Goal: Navigation & Orientation: Find specific page/section

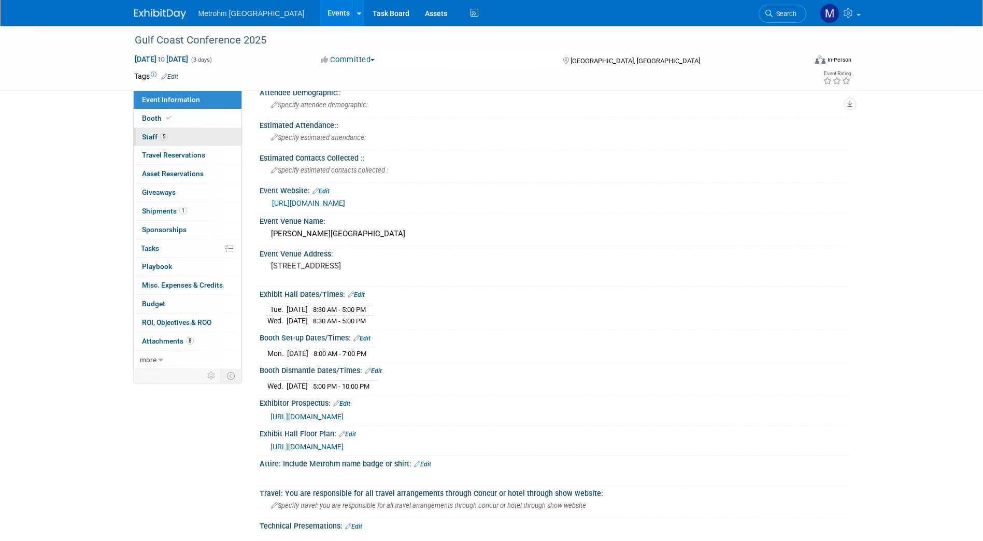
click at [171, 131] on link "5 Staff 5" at bounding box center [188, 137] width 108 height 18
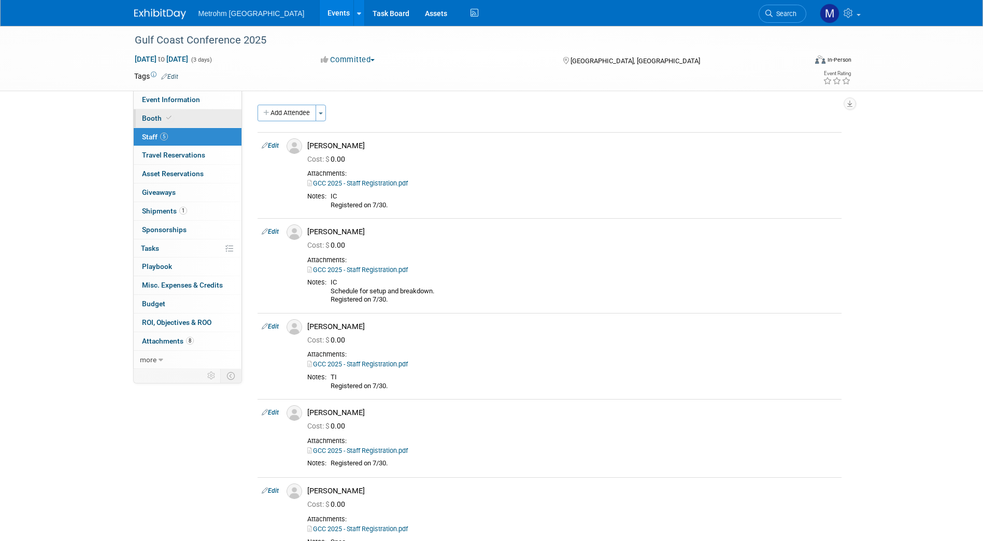
click at [176, 110] on link "Booth" at bounding box center [188, 118] width 108 height 18
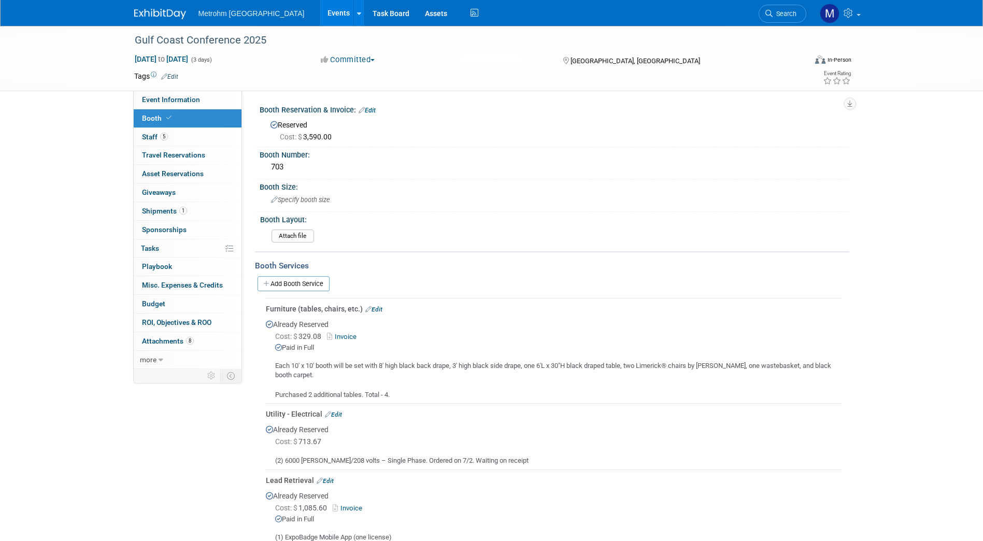
click at [157, 8] on link at bounding box center [166, 9] width 64 height 8
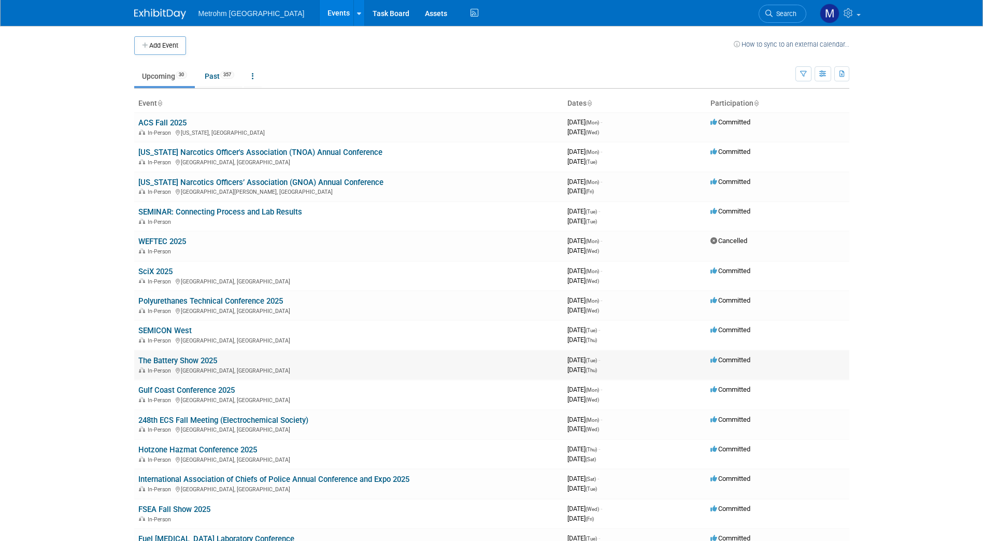
click at [174, 361] on link "The Battery Show 2025" at bounding box center [177, 360] width 79 height 9
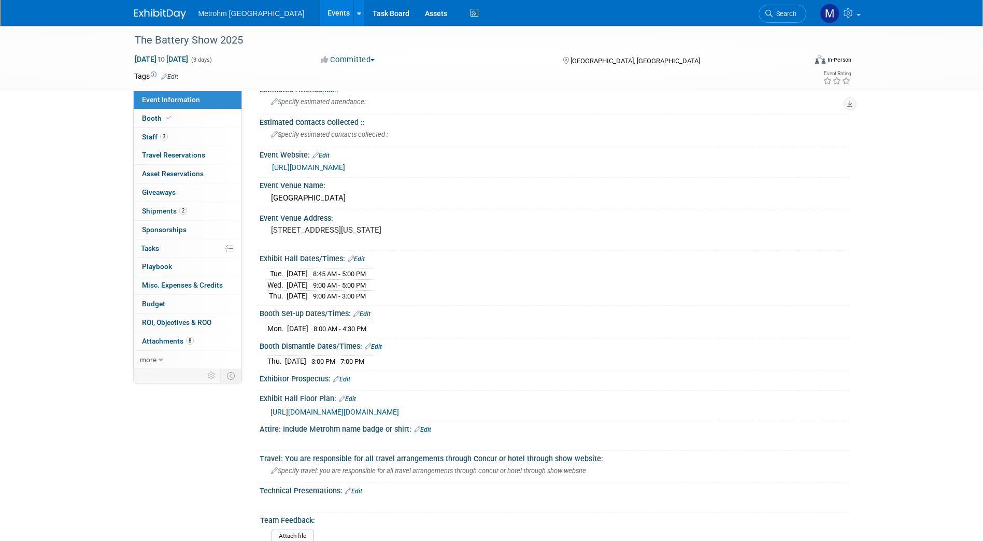
scroll to position [86, 0]
click at [182, 208] on span "2" at bounding box center [183, 211] width 8 height 8
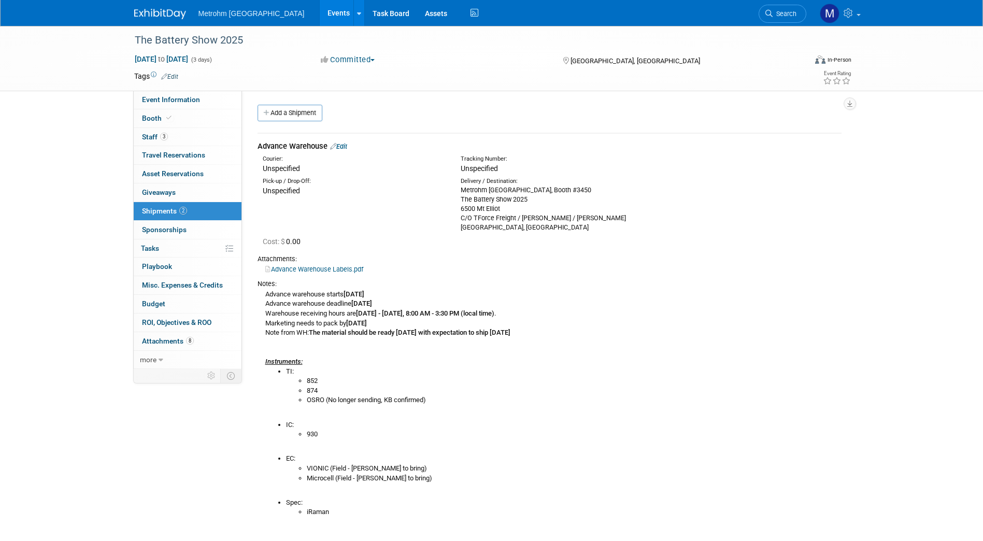
scroll to position [30, 0]
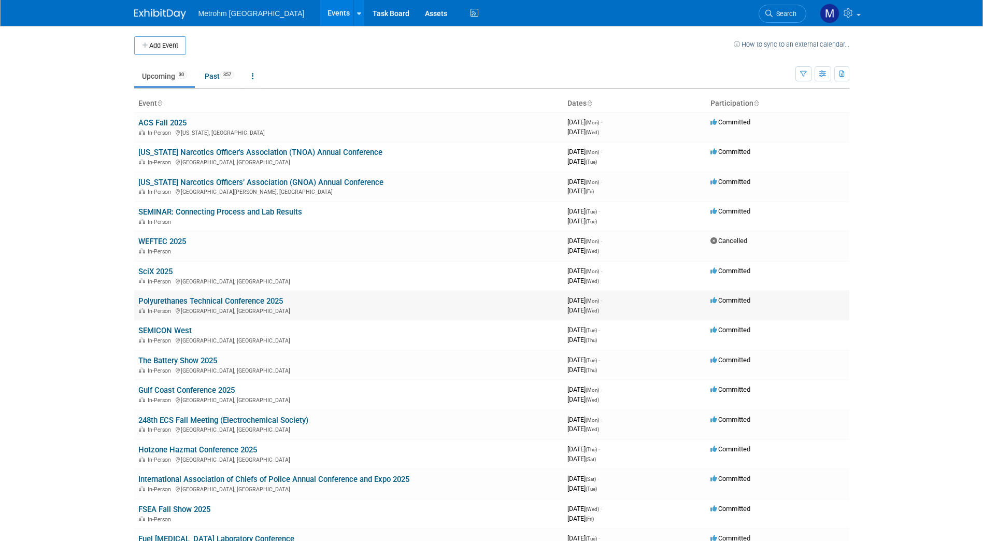
click at [226, 306] on td "Polyurethanes Technical Conference 2025 In-Person St. Louis, MO" at bounding box center [348, 306] width 429 height 30
click at [224, 298] on link "Polyurethanes Technical Conference 2025" at bounding box center [210, 301] width 145 height 9
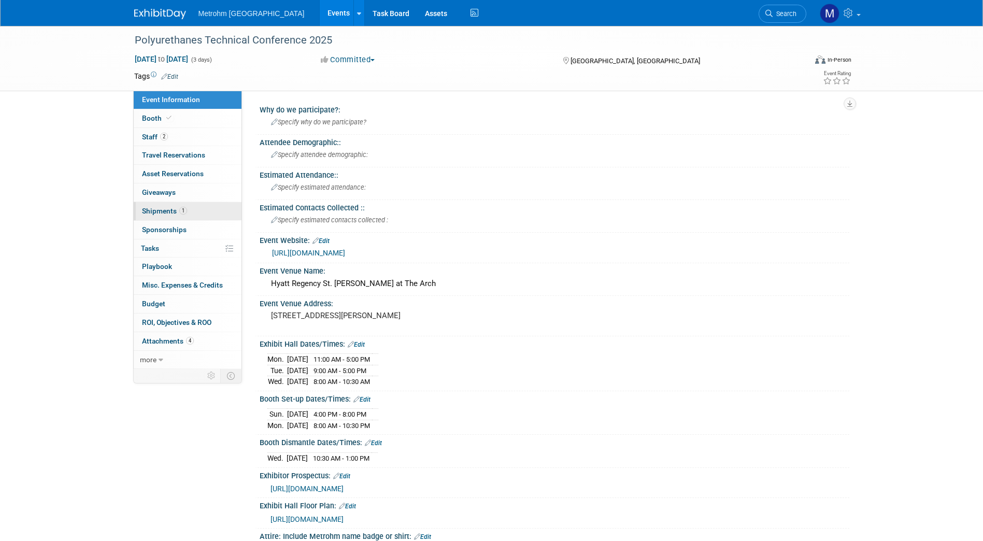
click at [198, 205] on link "1 Shipments 1" at bounding box center [188, 211] width 108 height 18
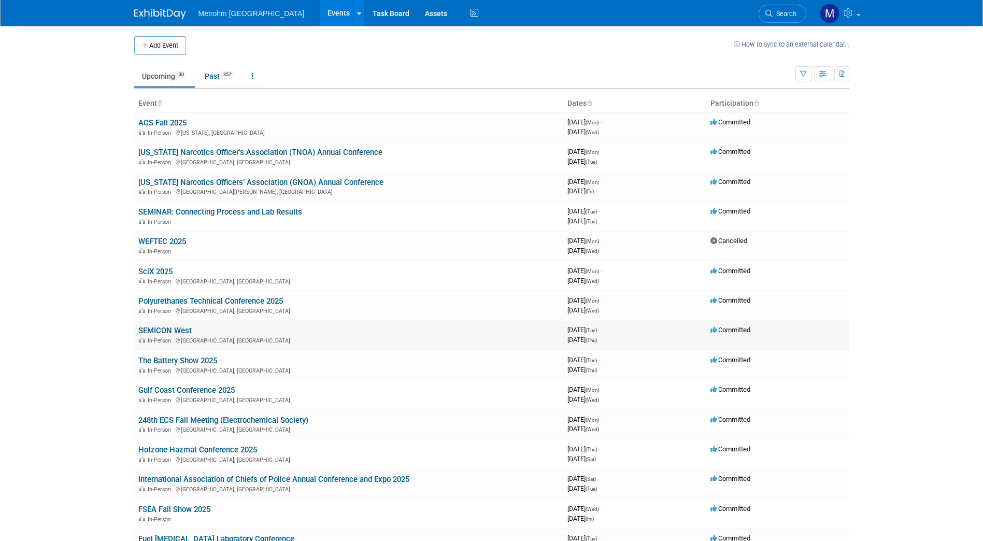
click at [179, 331] on link "SEMICON West" at bounding box center [164, 330] width 53 height 9
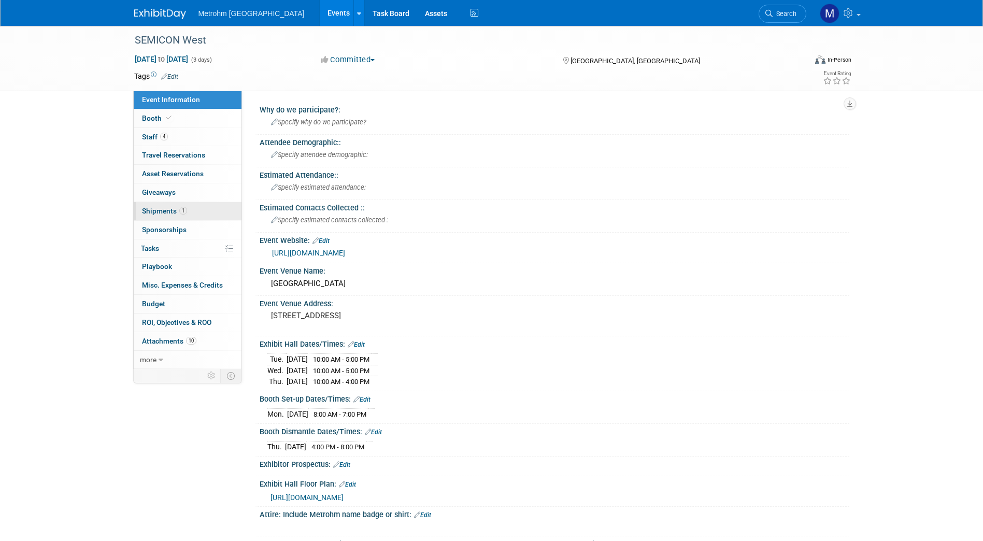
click at [175, 214] on span "Shipments 1" at bounding box center [164, 211] width 45 height 8
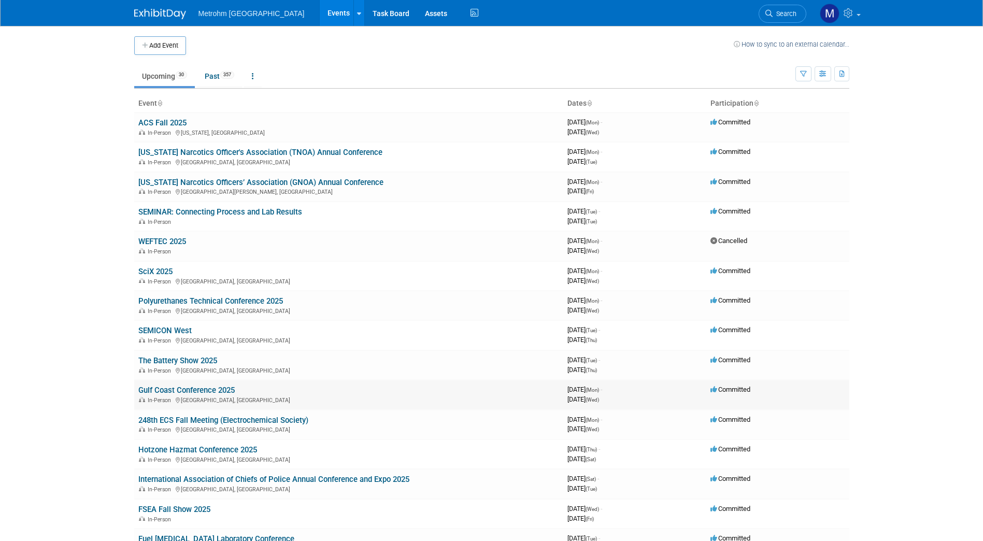
click at [193, 392] on link "Gulf Coast Conference 2025" at bounding box center [186, 390] width 96 height 9
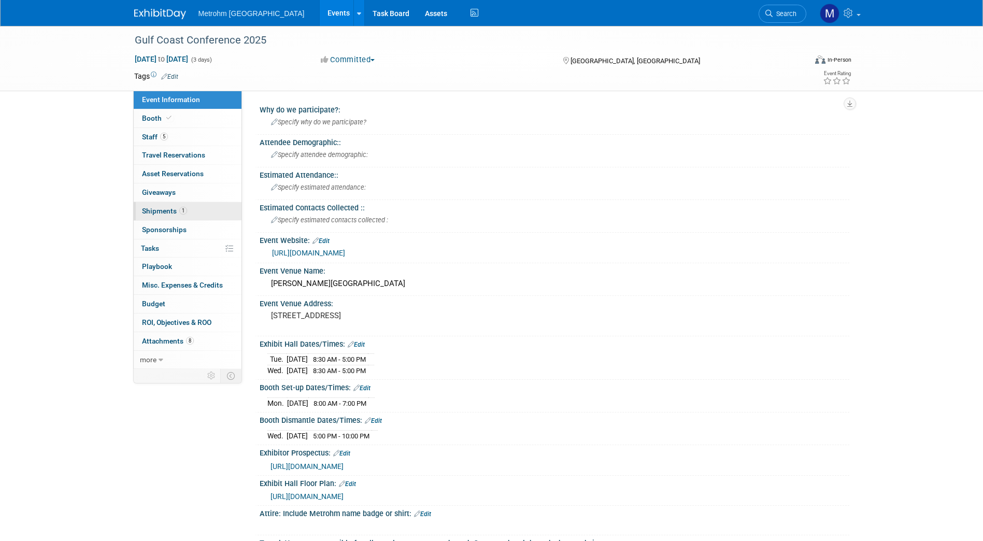
click at [191, 205] on link "1 Shipments 1" at bounding box center [188, 211] width 108 height 18
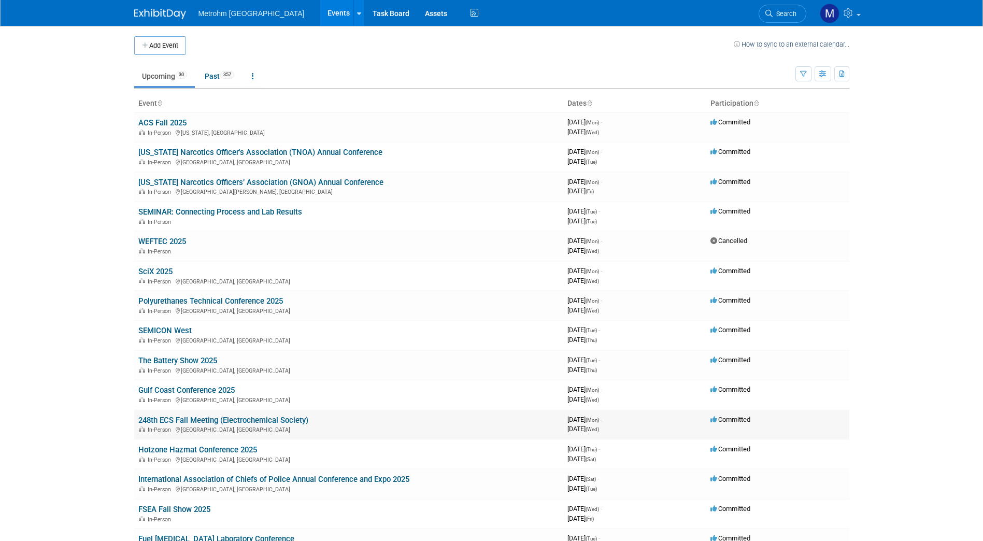
click at [182, 426] on div "In-Person [GEOGRAPHIC_DATA], [GEOGRAPHIC_DATA]" at bounding box center [348, 429] width 421 height 8
click at [178, 423] on link "248th ECS Fall Meeting (Electrochemical Society)" at bounding box center [223, 420] width 170 height 9
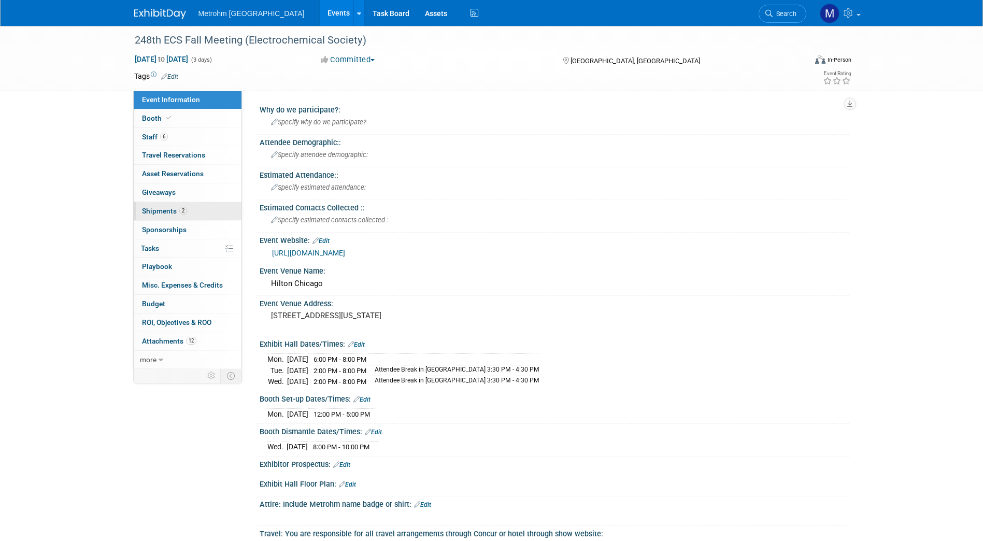
click at [185, 209] on span "2" at bounding box center [183, 211] width 8 height 8
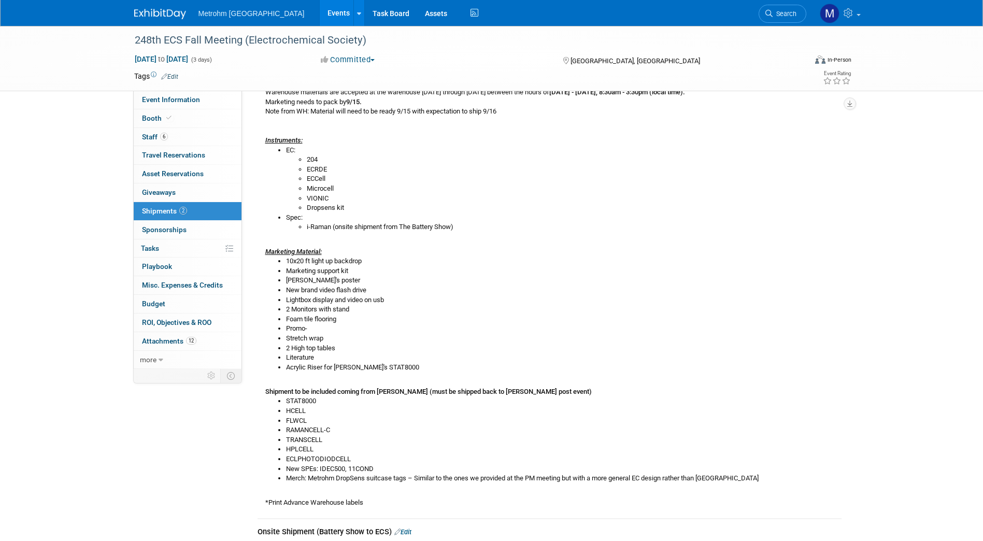
scroll to position [222, 0]
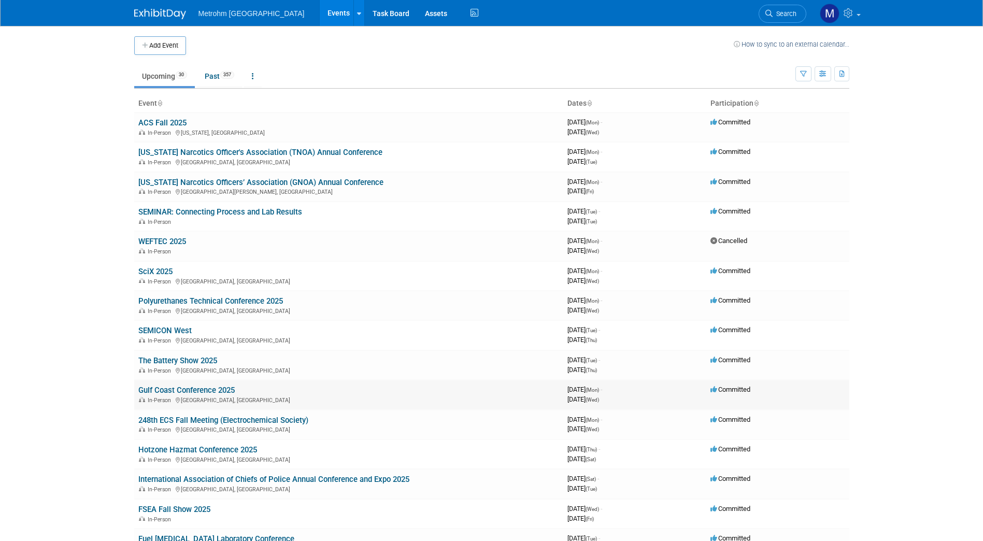
click at [205, 392] on link "Gulf Coast Conference 2025" at bounding box center [186, 390] width 96 height 9
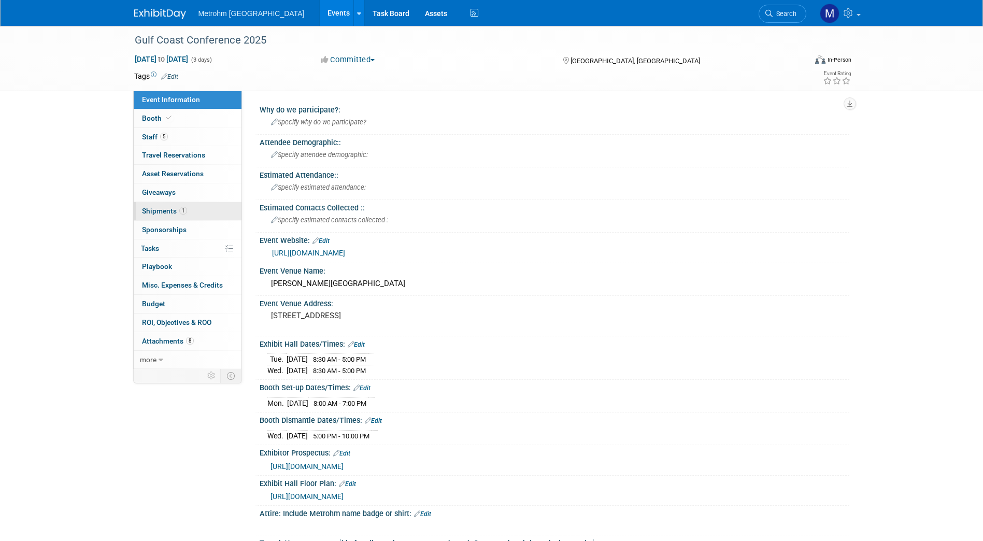
click at [187, 212] on link "1 Shipments 1" at bounding box center [188, 211] width 108 height 18
